Goal: Find specific page/section: Find specific page/section

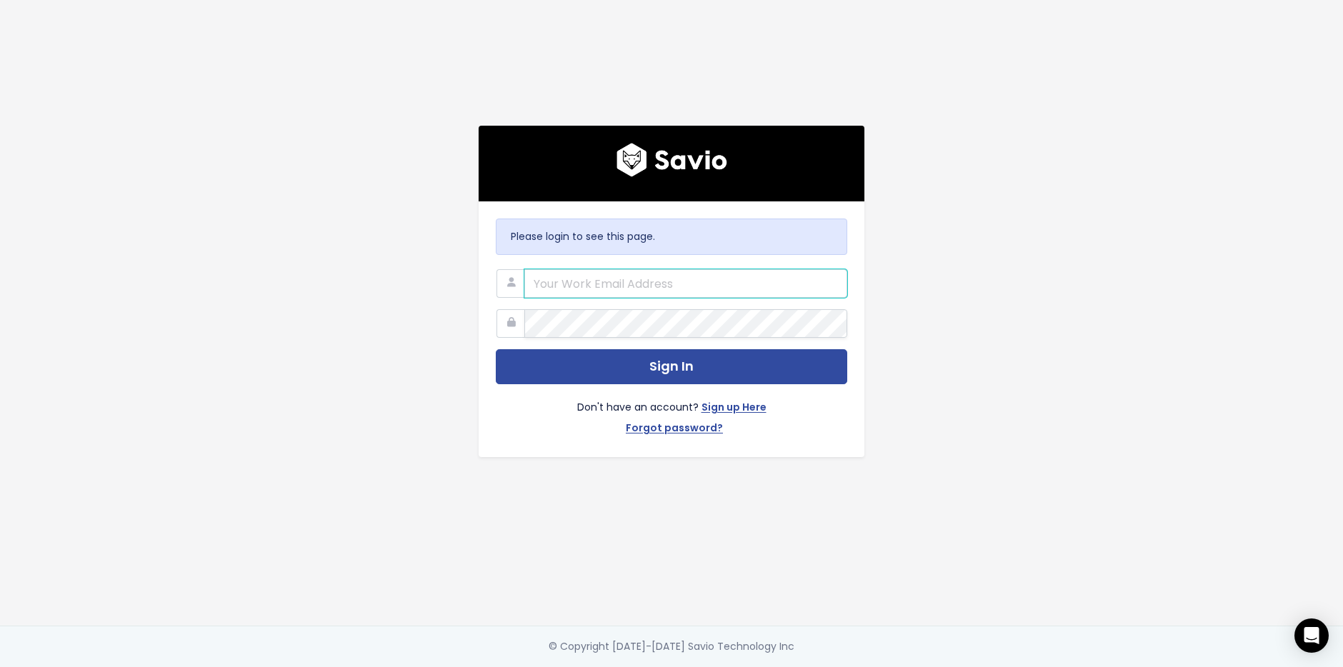
type input "[PERSON_NAME][EMAIL_ADDRESS][PERSON_NAME][DOMAIN_NAME]"
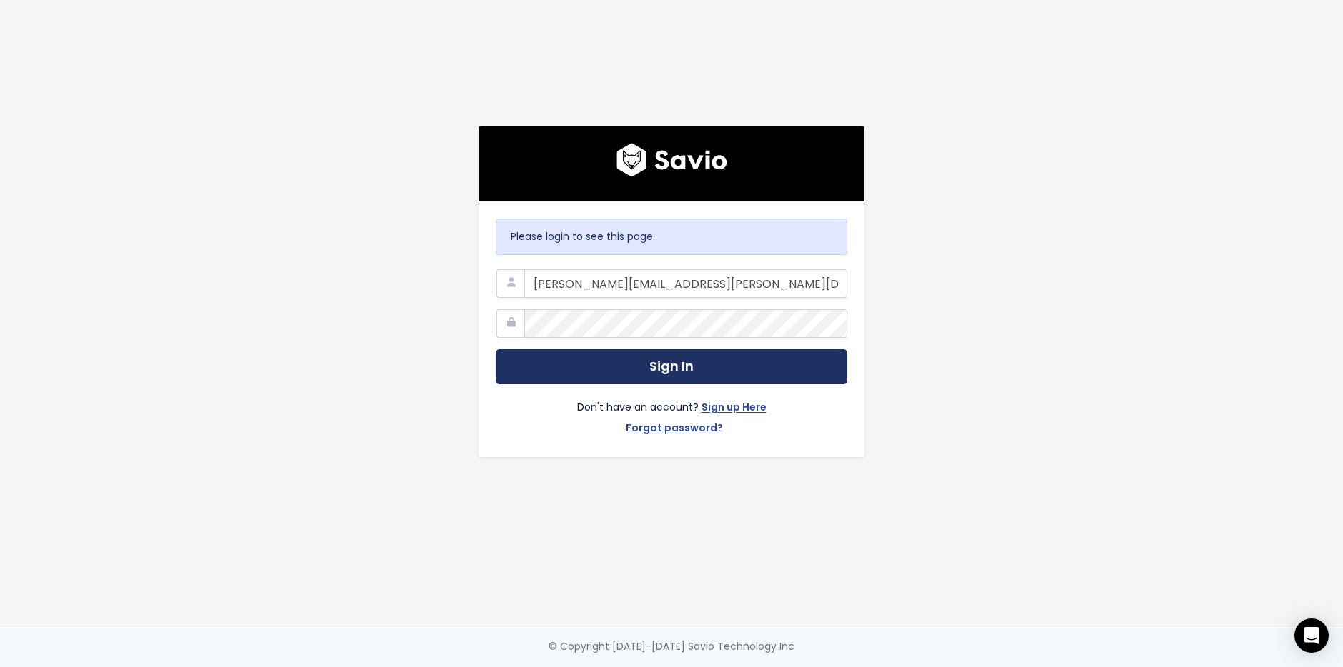
click at [653, 374] on button "Sign In" at bounding box center [672, 366] width 352 height 35
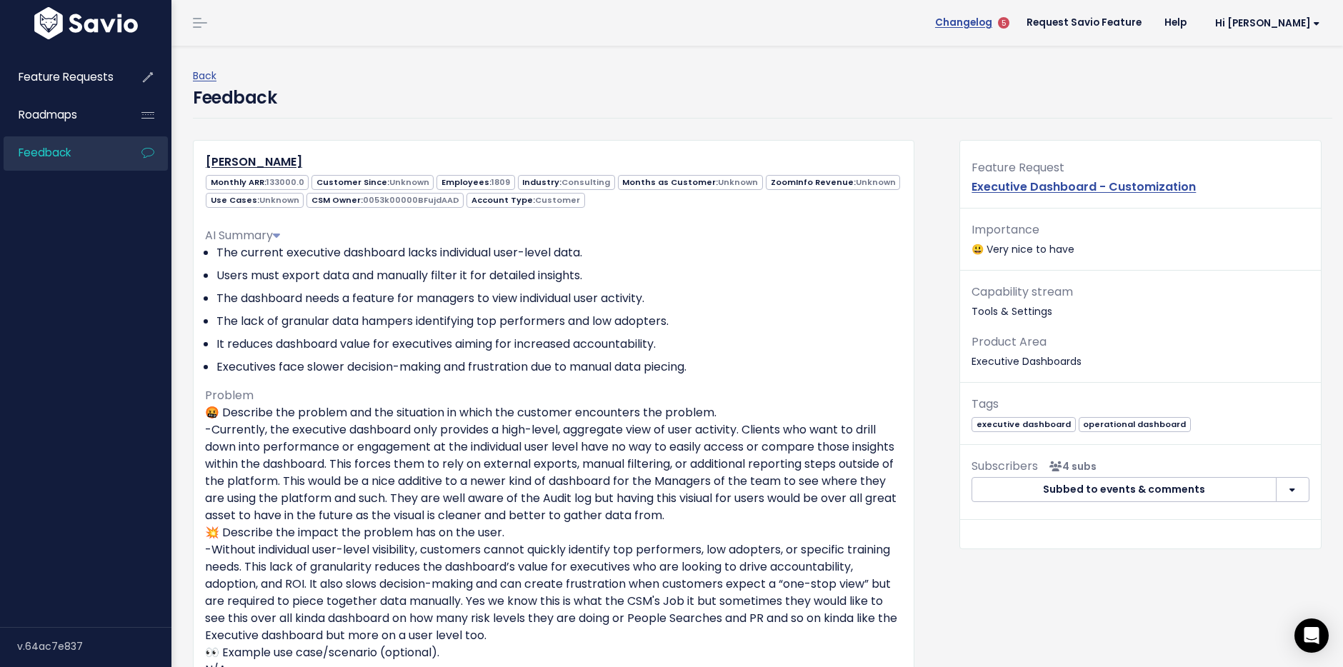
click at [992, 23] on span "Changelog" at bounding box center [963, 23] width 57 height 10
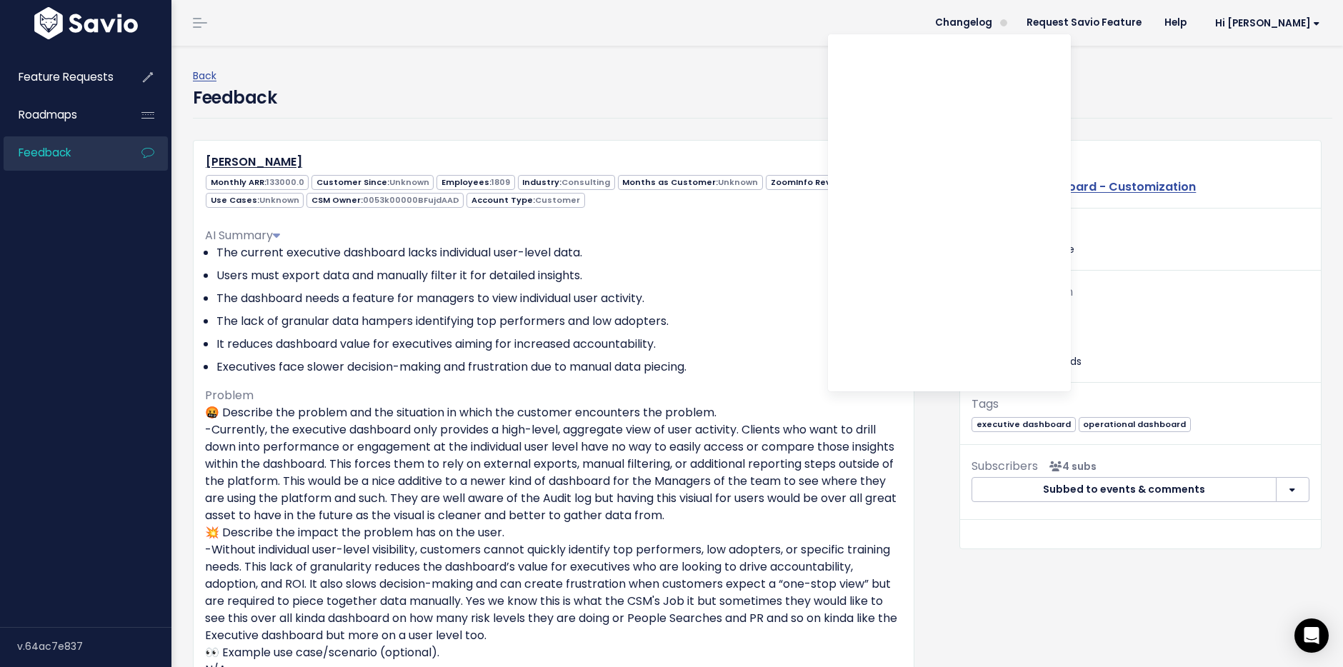
click at [1175, 83] on div "Back" at bounding box center [763, 76] width 1140 height 18
